Goal: Task Accomplishment & Management: Manage account settings

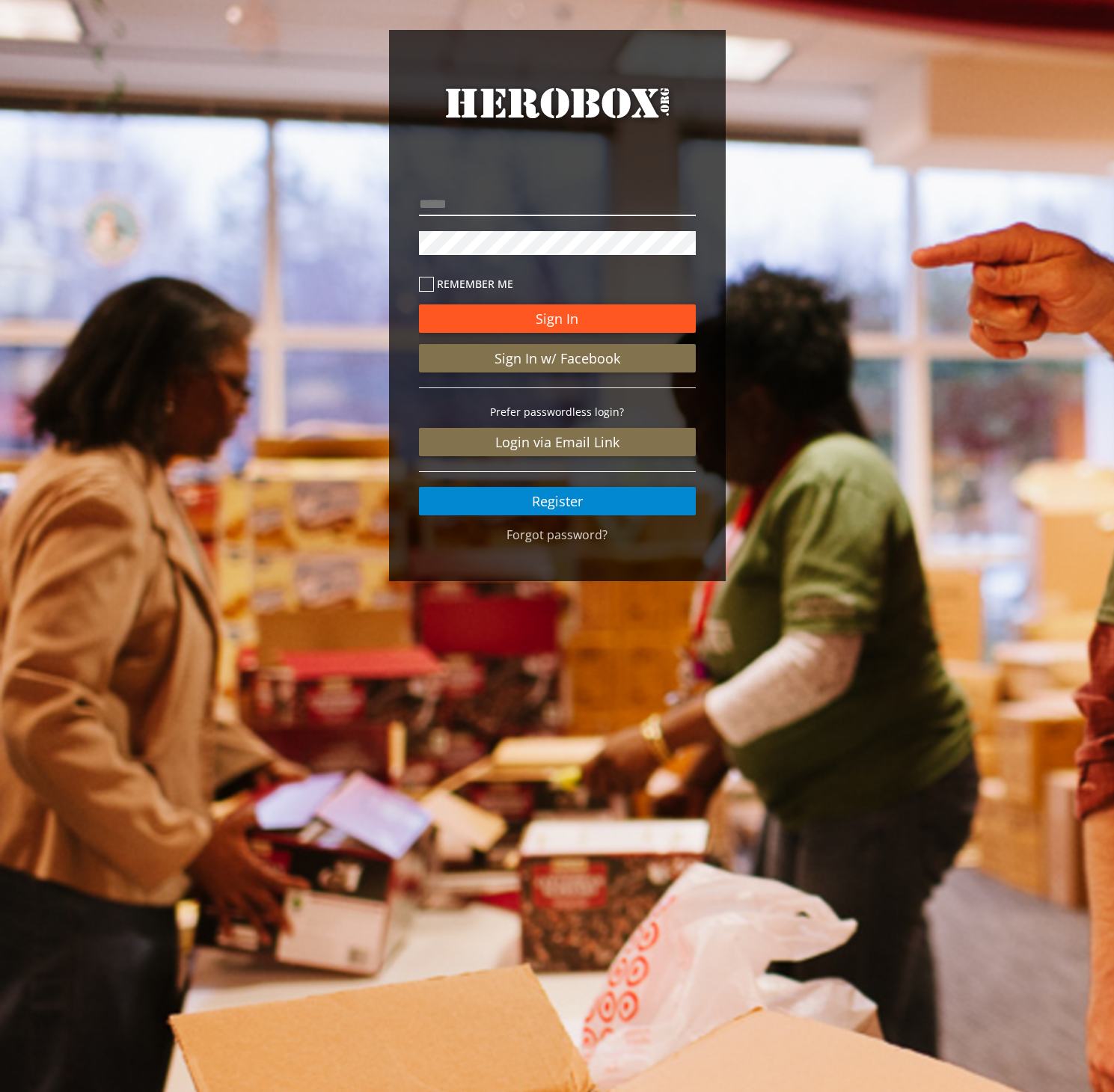
type input "**********"
click at [526, 308] on button "Sign In" at bounding box center [557, 318] width 277 height 28
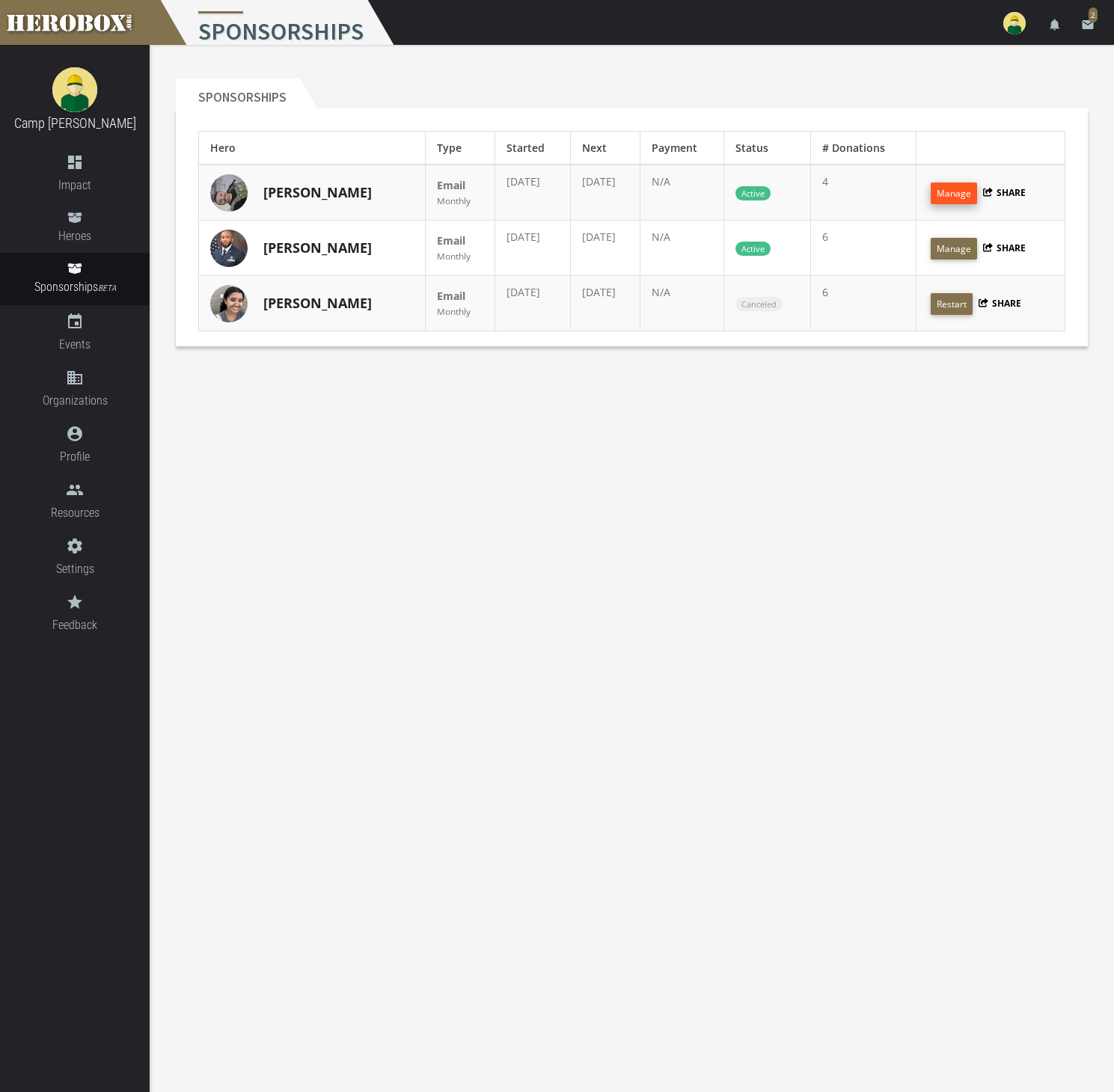
click at [963, 192] on button "Manage" at bounding box center [953, 193] width 46 height 22
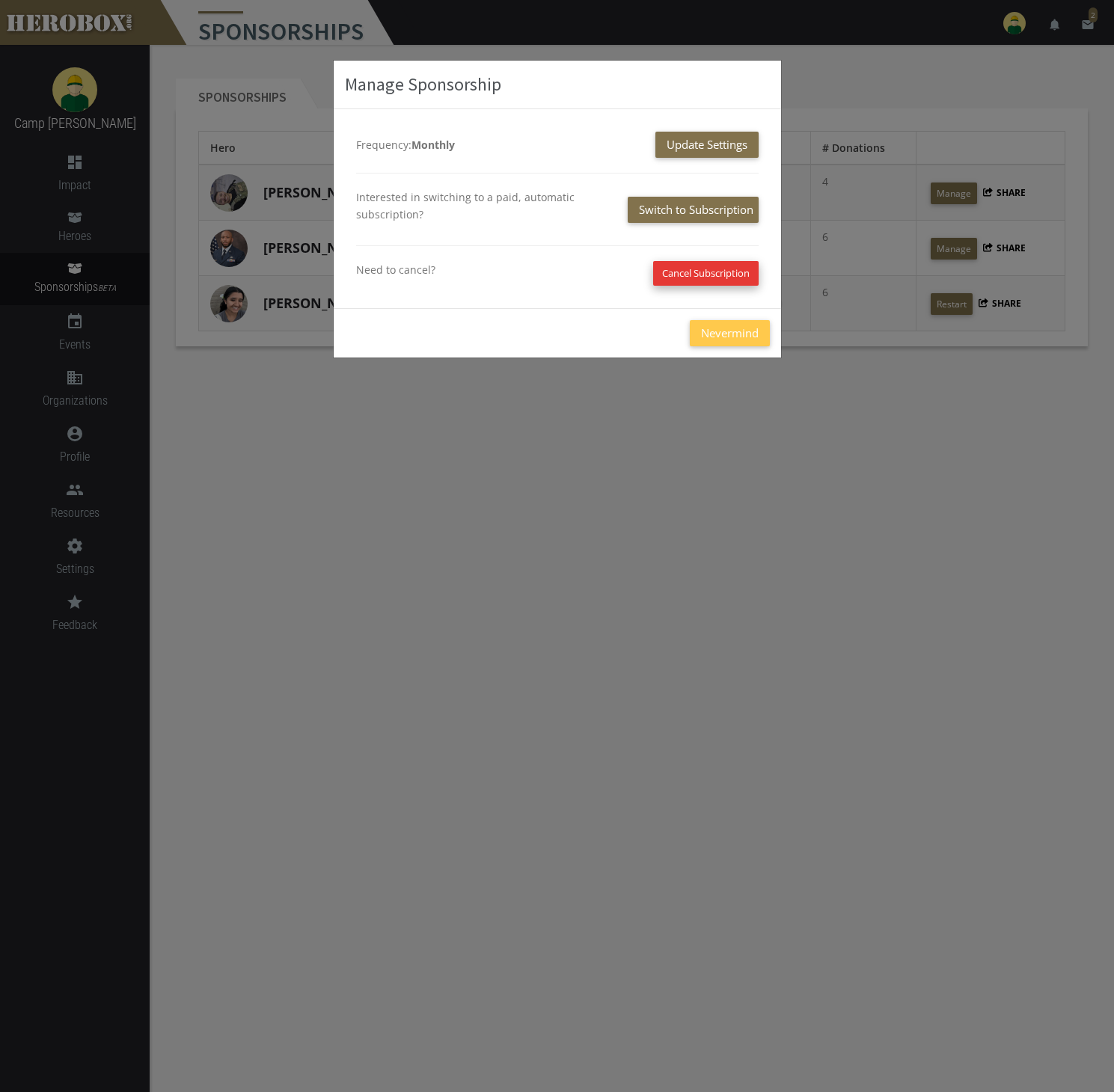
click at [703, 281] on button "Cancel Subscription" at bounding box center [705, 274] width 105 height 25
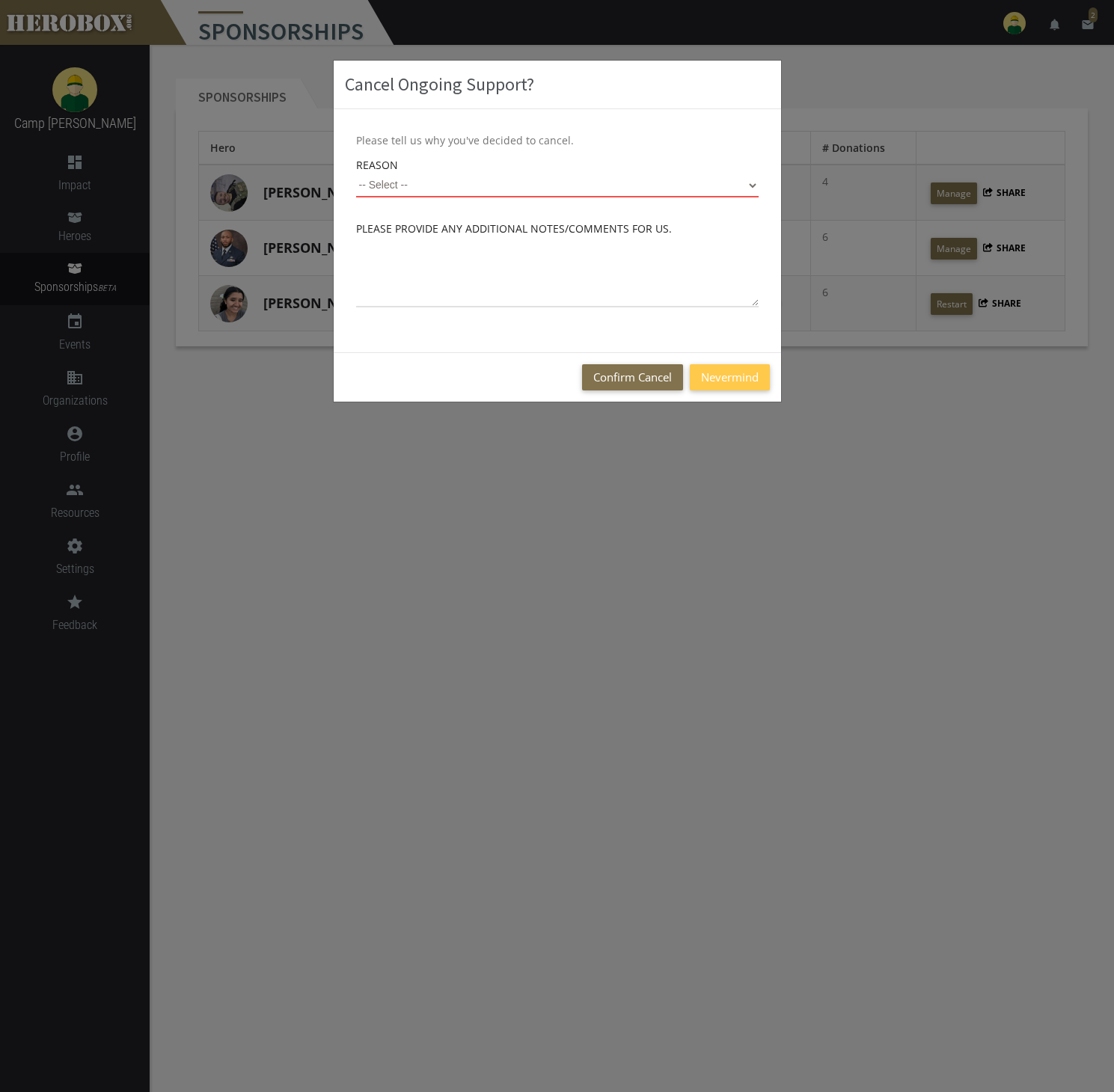
click at [579, 184] on select "-- Select -- On a Budget Started by Mistake Not Enough Time Unhappy with Servic…" at bounding box center [557, 185] width 402 height 24
select select "On a Budget"
click at [621, 375] on button "Confirm Cancel" at bounding box center [632, 378] width 101 height 26
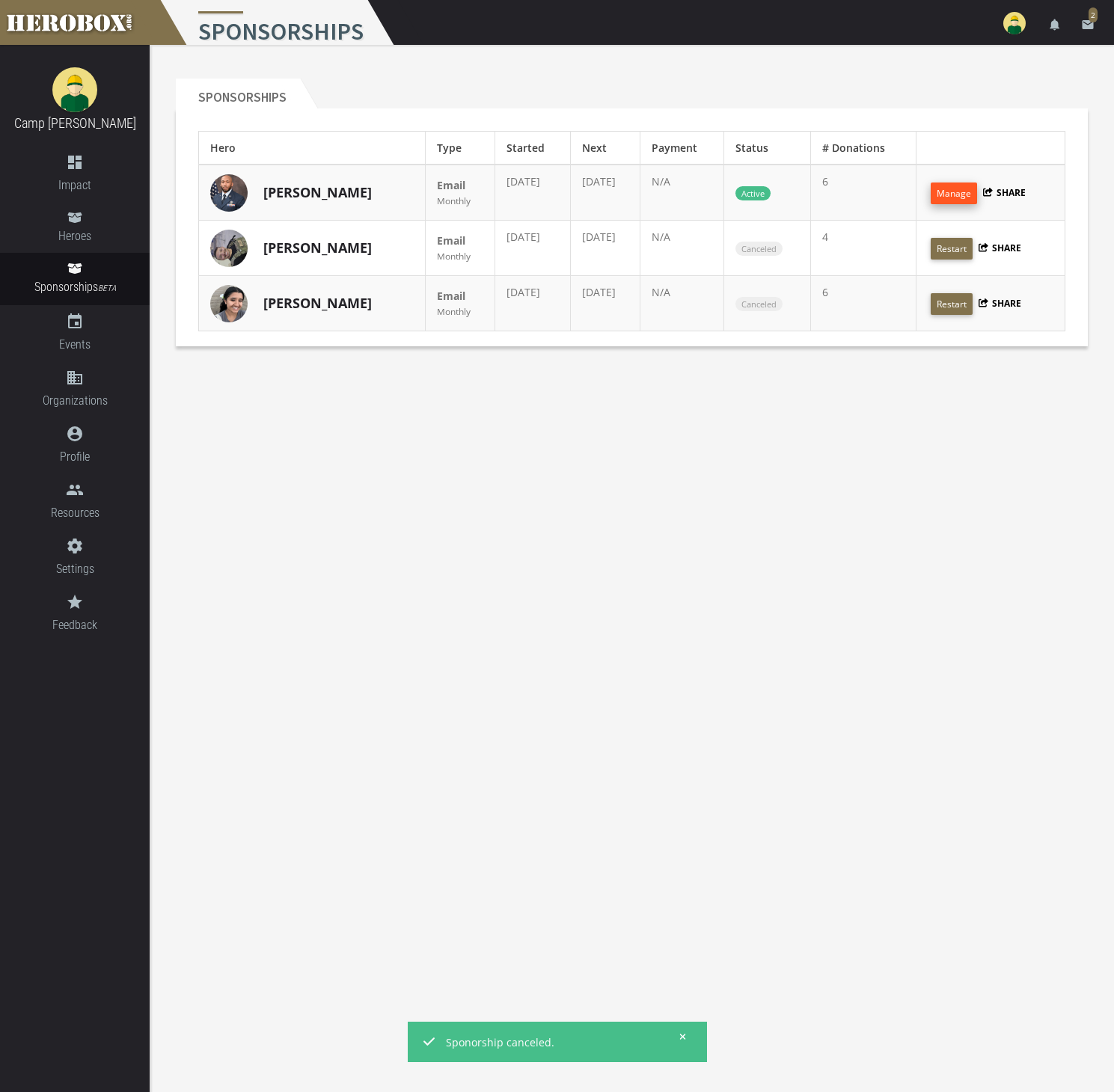
click at [959, 192] on button "Manage" at bounding box center [953, 193] width 46 height 22
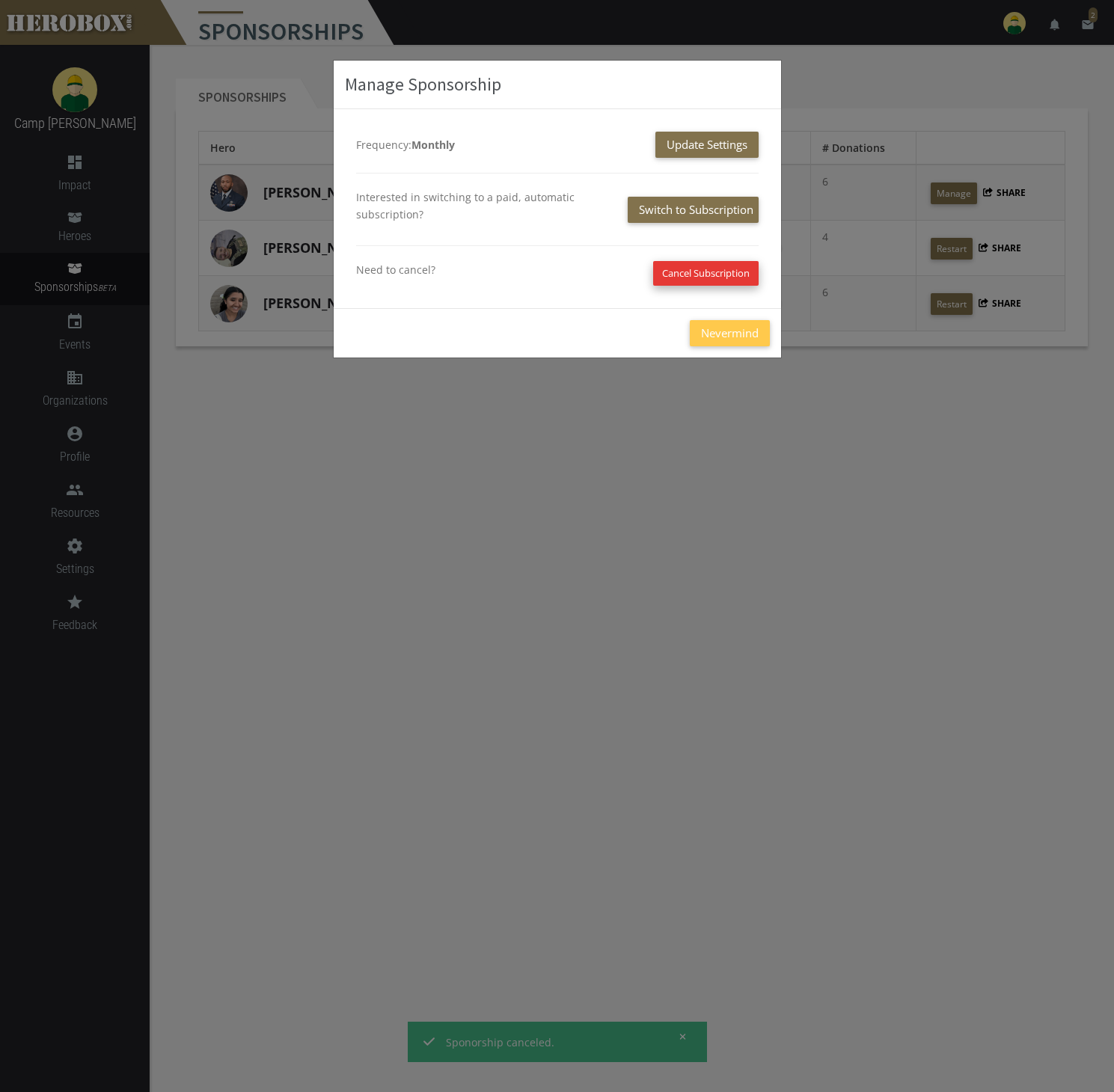
click at [681, 279] on button "Cancel Subscription" at bounding box center [705, 274] width 105 height 25
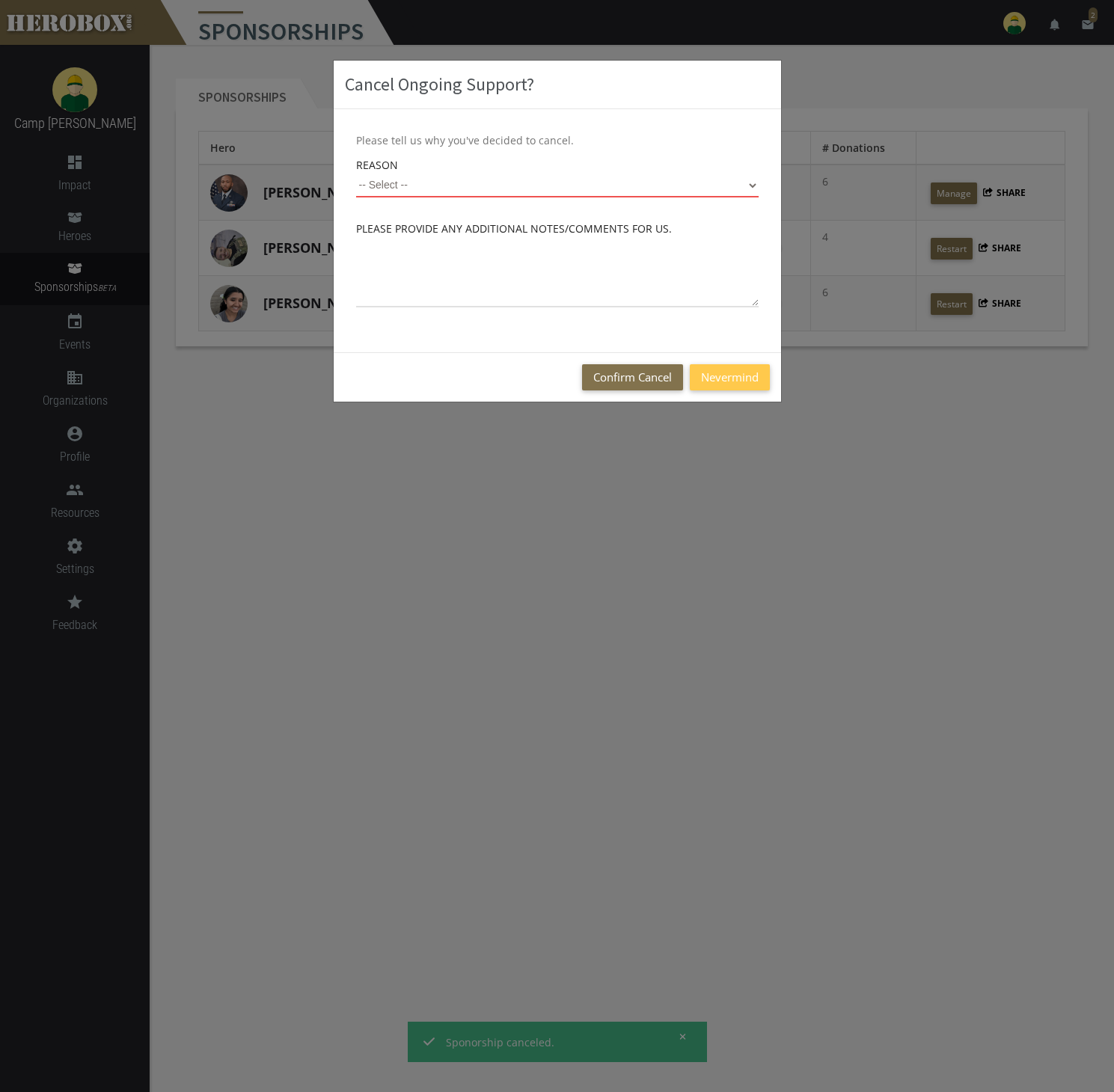
click at [599, 172] on div "Reason -- Select -- On a Budget Started by Mistake Not Enough Time Unhappy with…" at bounding box center [557, 177] width 402 height 42
click at [600, 181] on select "-- Select -- On a Budget Started by Mistake Not Enough Time Unhappy with Servic…" at bounding box center [557, 185] width 402 height 24
select select "On a Budget"
click at [601, 205] on div "Please tell us why you've decided to cancel. Reason On a Budget Started by Mist…" at bounding box center [557, 231] width 447 height 243
click at [646, 372] on button "Confirm Cancel" at bounding box center [632, 378] width 101 height 26
